Goal: Task Accomplishment & Management: Manage account settings

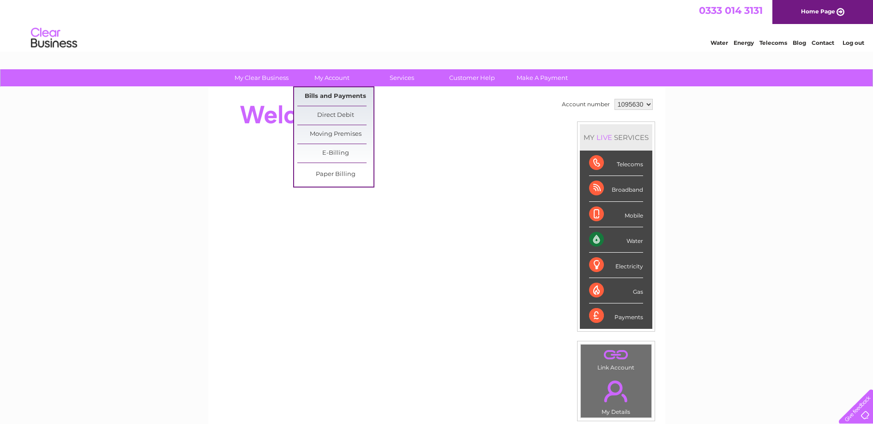
click at [336, 96] on link "Bills and Payments" at bounding box center [335, 96] width 76 height 18
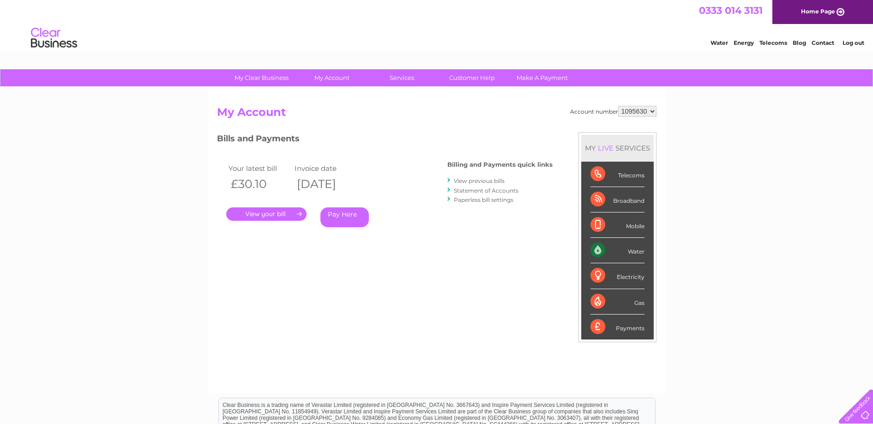
click at [285, 212] on link "." at bounding box center [266, 213] width 80 height 13
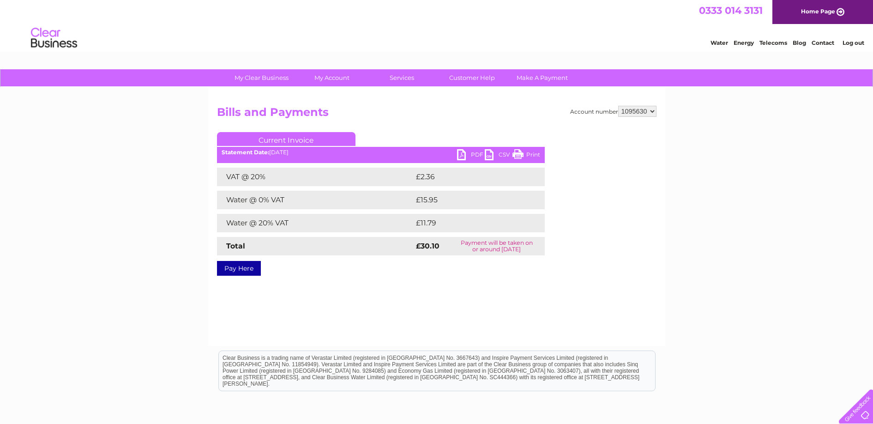
click at [466, 156] on link "PDF" at bounding box center [471, 155] width 28 height 13
click at [847, 42] on link "Log out" at bounding box center [854, 42] width 22 height 7
